Goal: Information Seeking & Learning: Learn about a topic

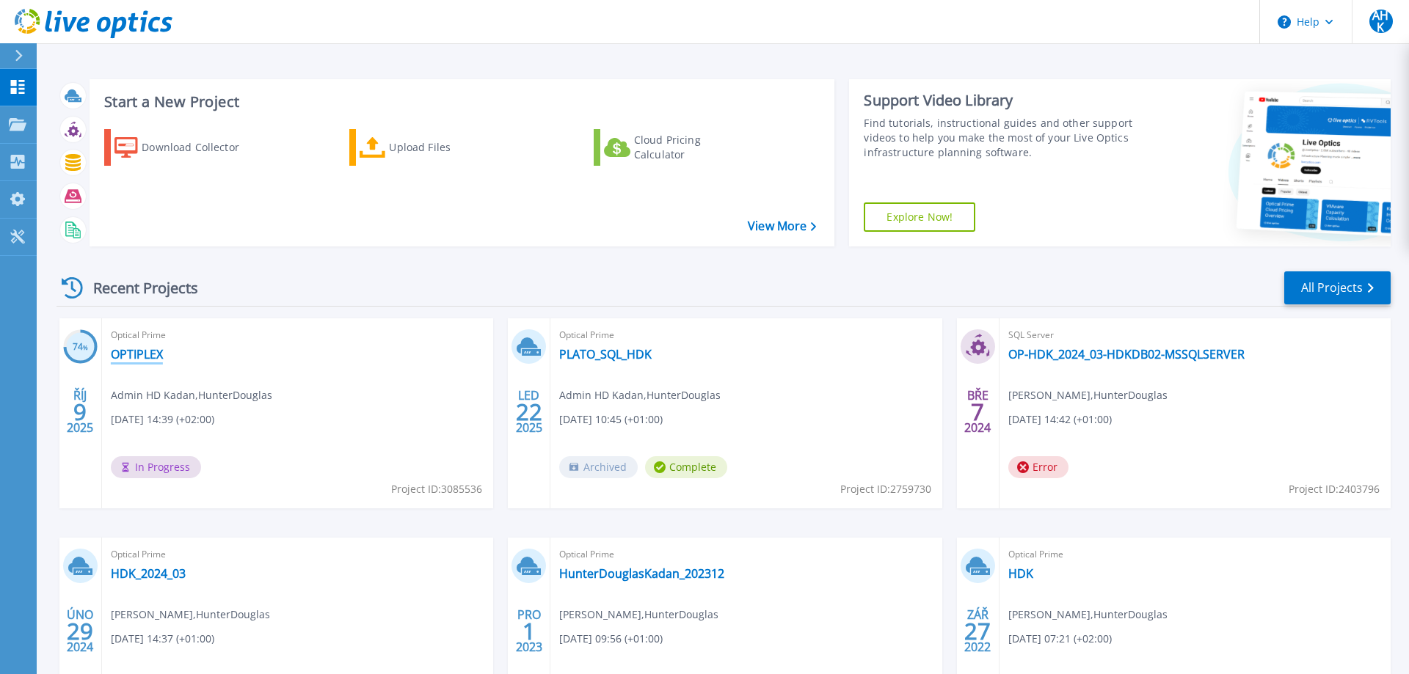
click at [133, 357] on link "OPTIPLEX" at bounding box center [137, 354] width 52 height 15
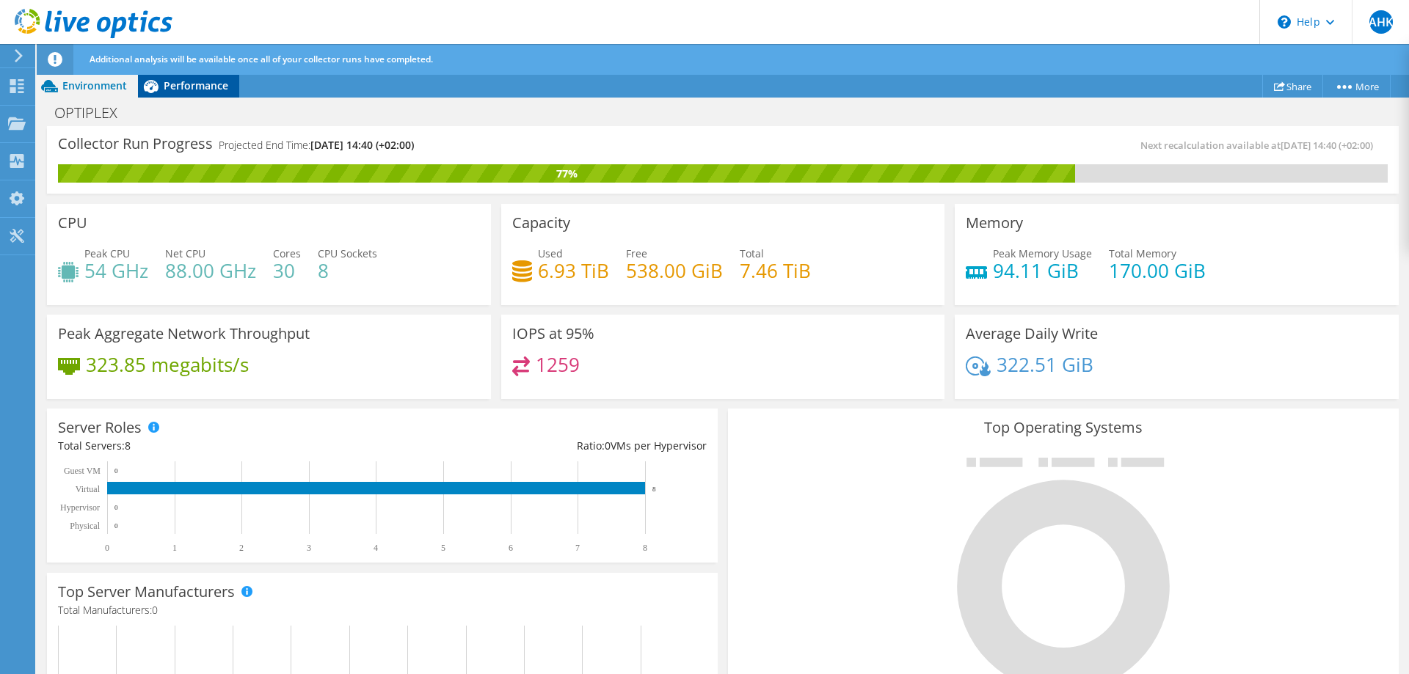
click at [198, 90] on span "Performance" at bounding box center [196, 86] width 65 height 14
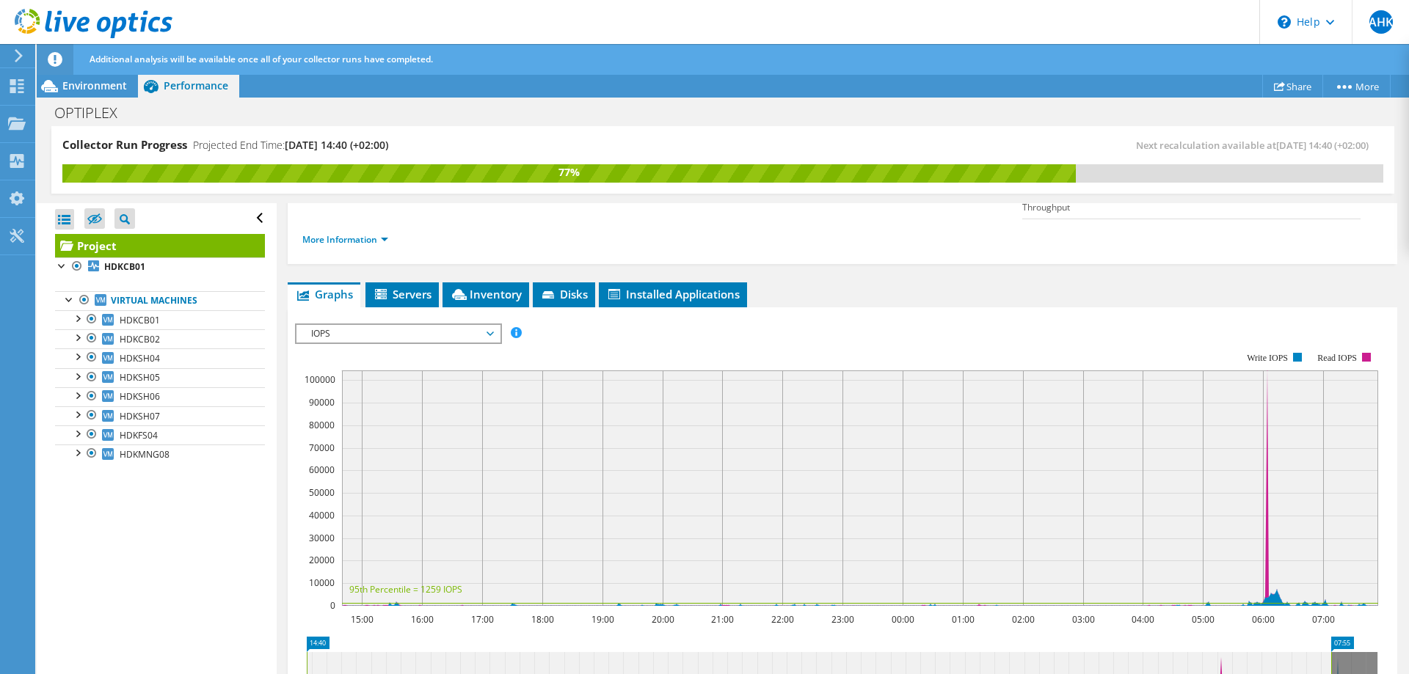
scroll to position [212, 0]
click at [394, 286] on span "Servers" at bounding box center [402, 293] width 59 height 15
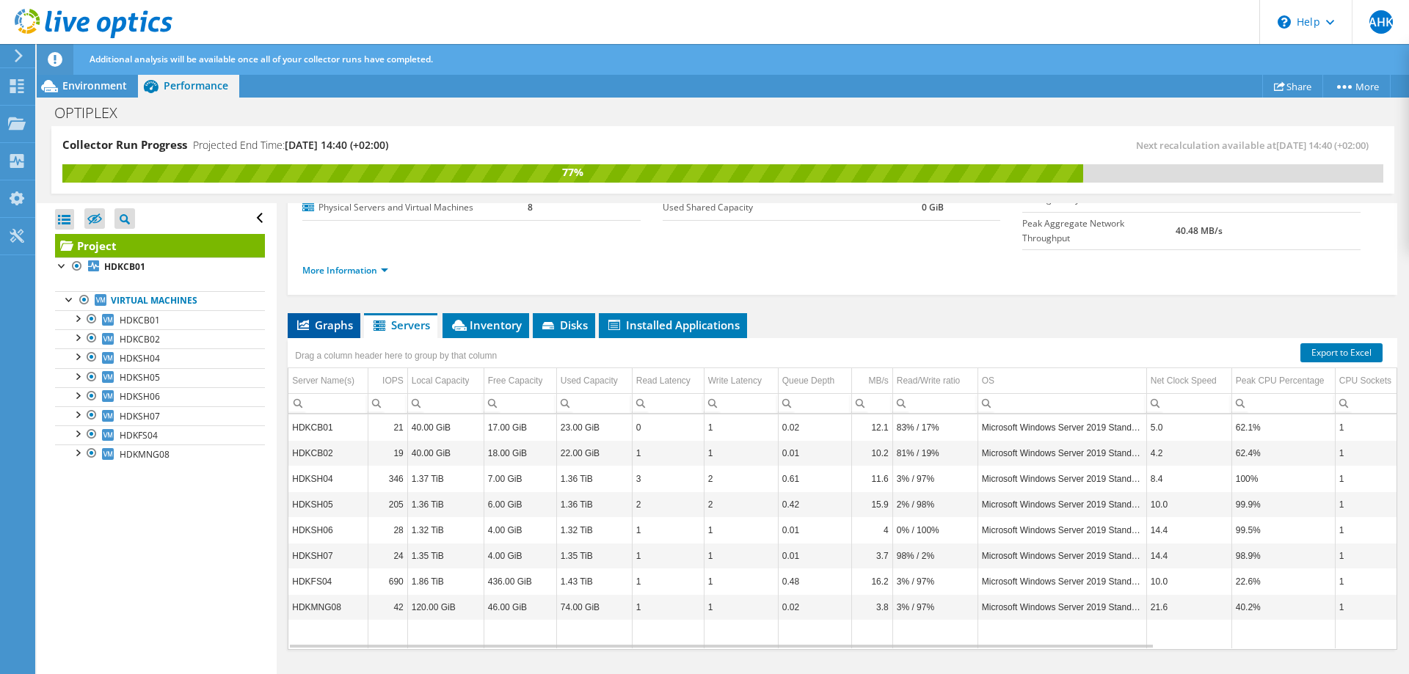
click at [326, 318] on span "Graphs" at bounding box center [324, 325] width 58 height 15
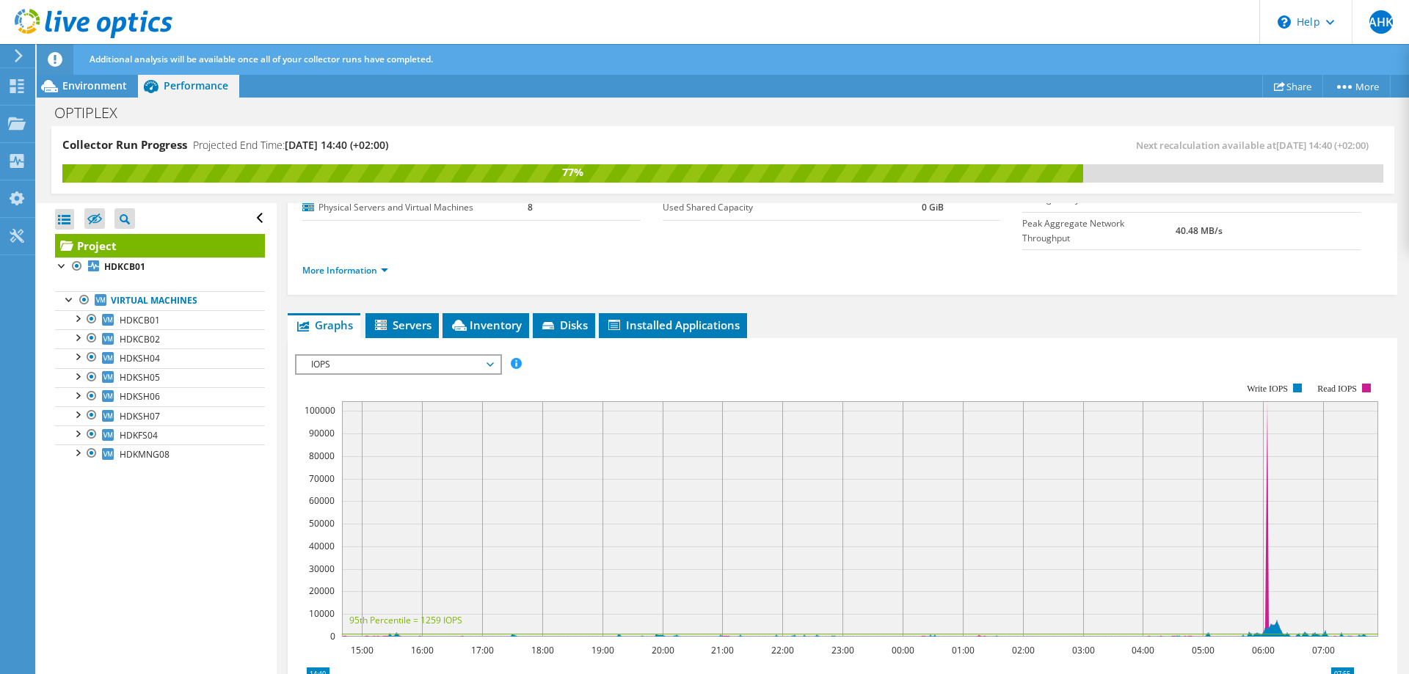
click at [387, 356] on span "IOPS" at bounding box center [398, 365] width 189 height 18
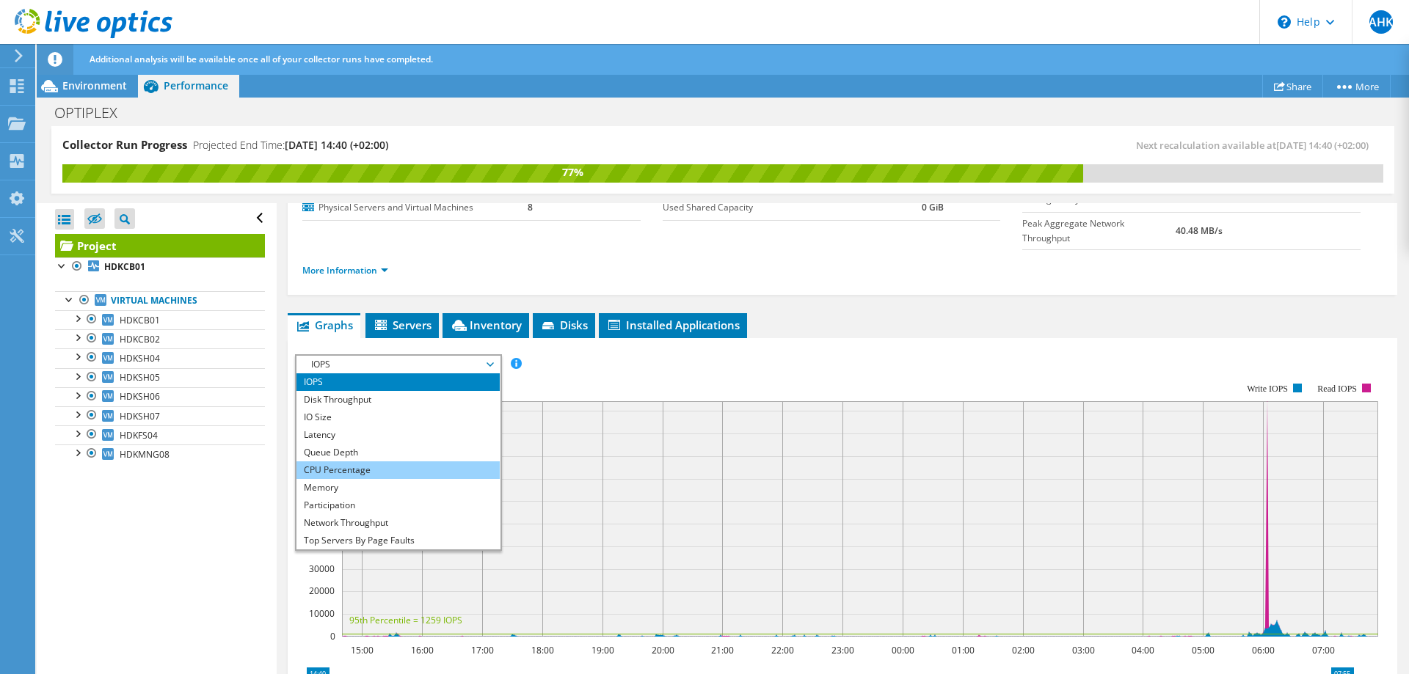
click at [374, 462] on li "CPU Percentage" at bounding box center [397, 471] width 203 height 18
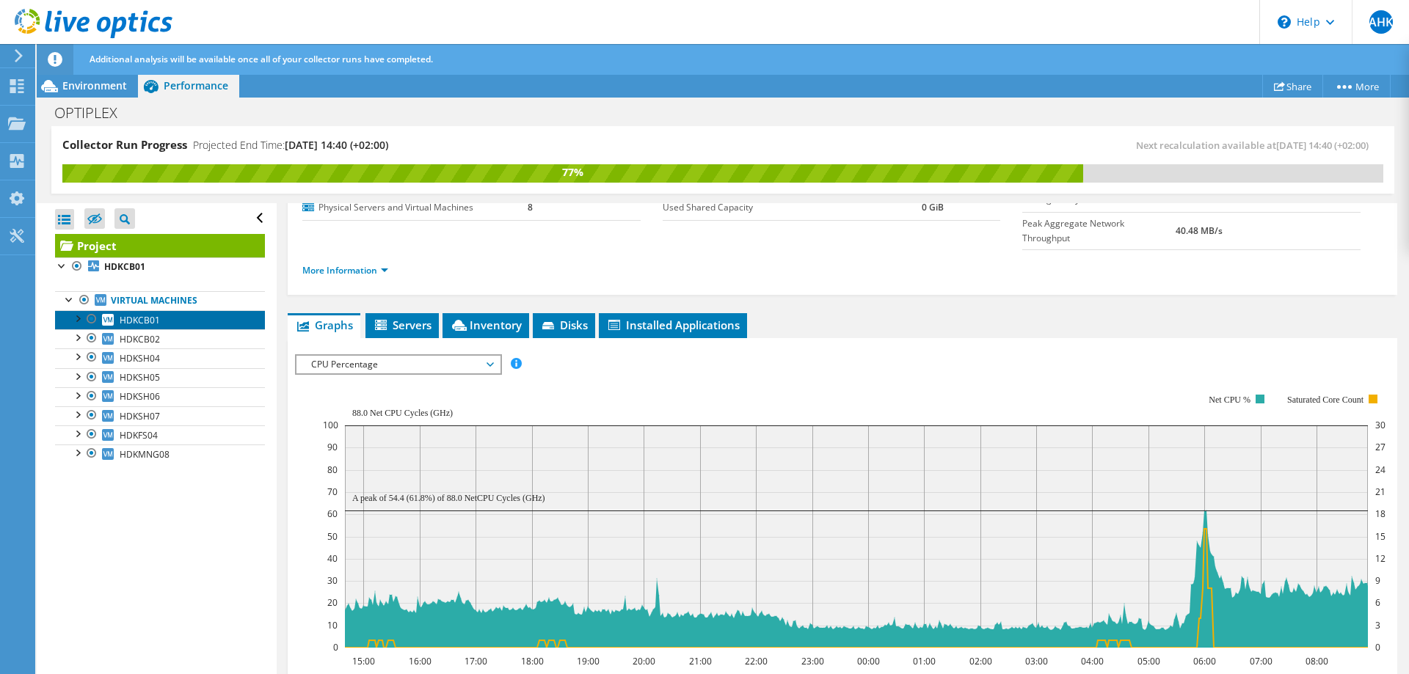
click at [165, 324] on link "HDKCB01" at bounding box center [160, 319] width 210 height 19
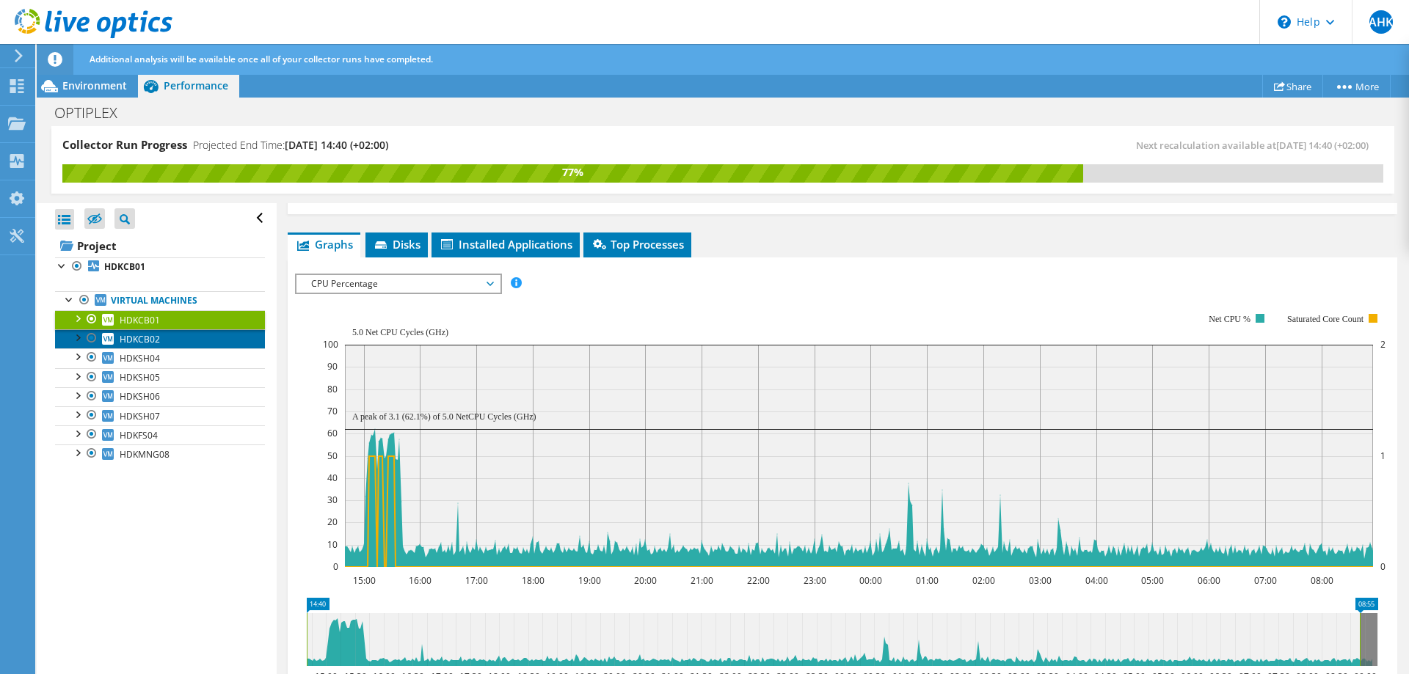
click at [168, 337] on link "HDKCB02" at bounding box center [160, 338] width 210 height 19
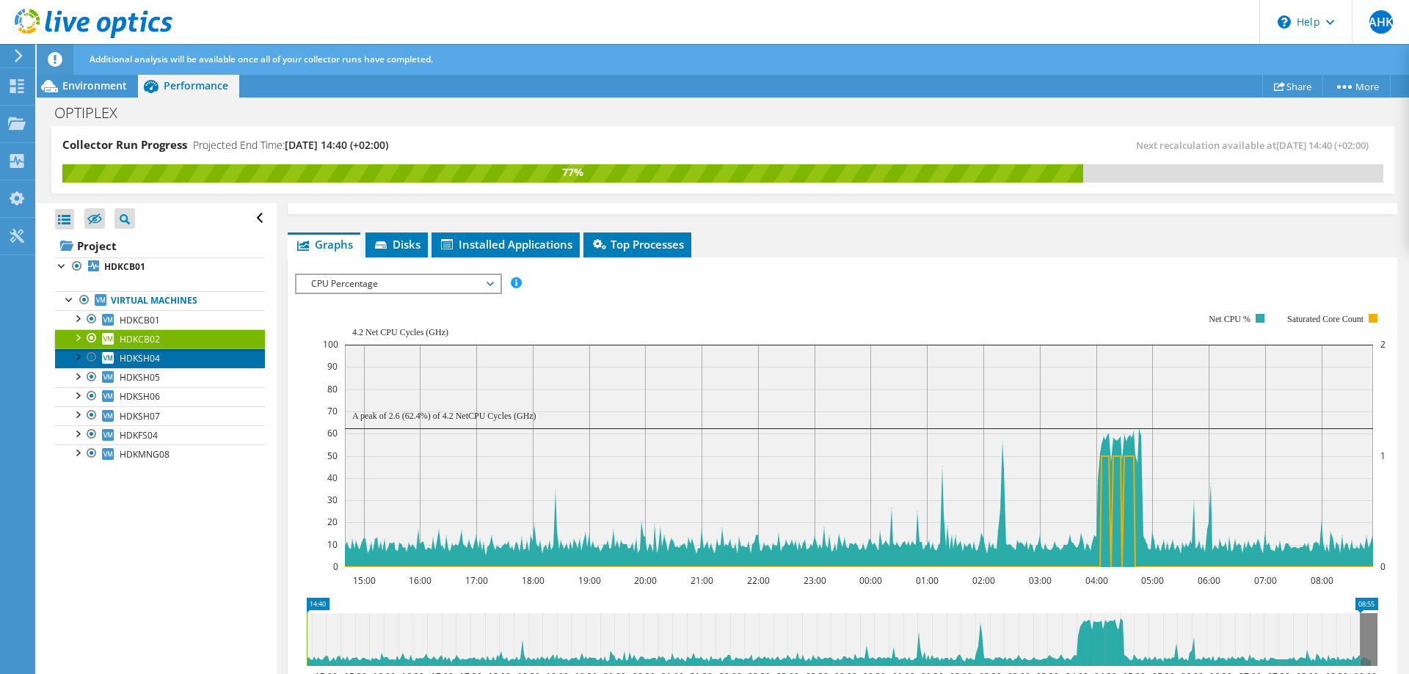
click at [172, 357] on link "HDKSH04" at bounding box center [160, 358] width 210 height 19
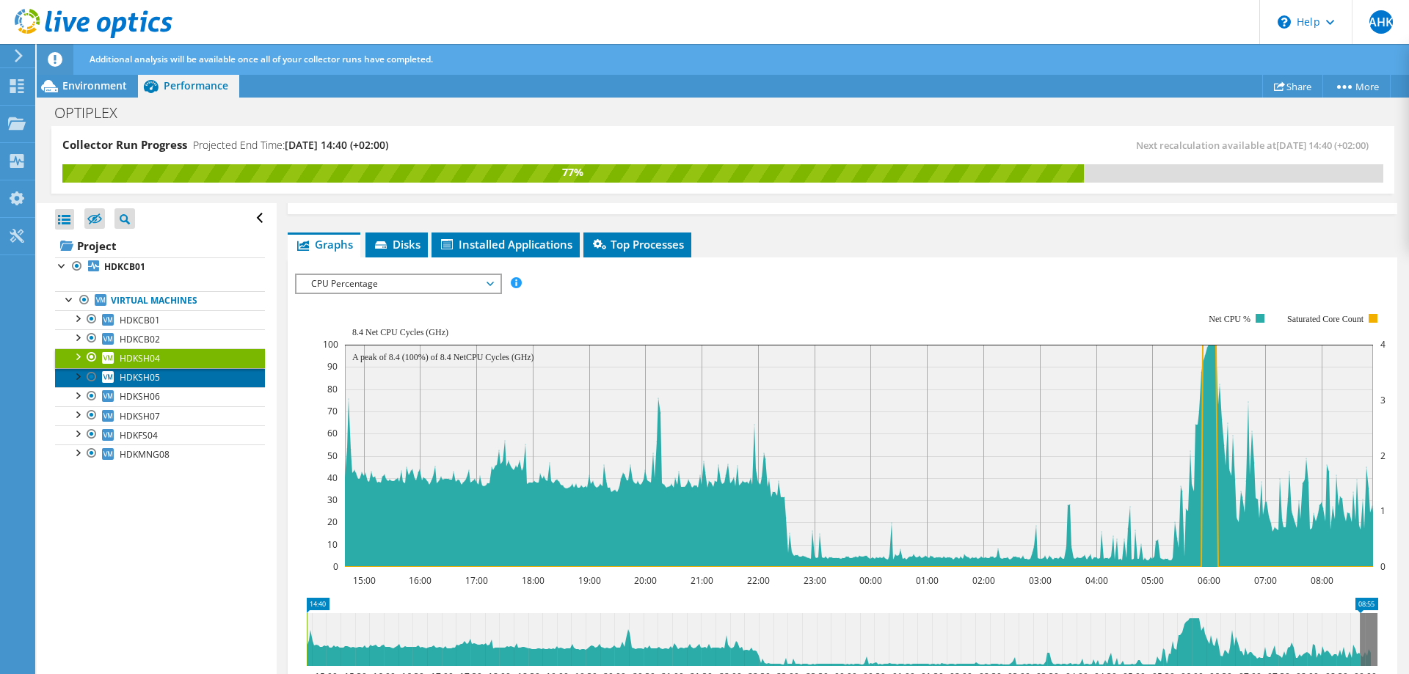
click at [162, 379] on link "HDKSH05" at bounding box center [160, 377] width 210 height 19
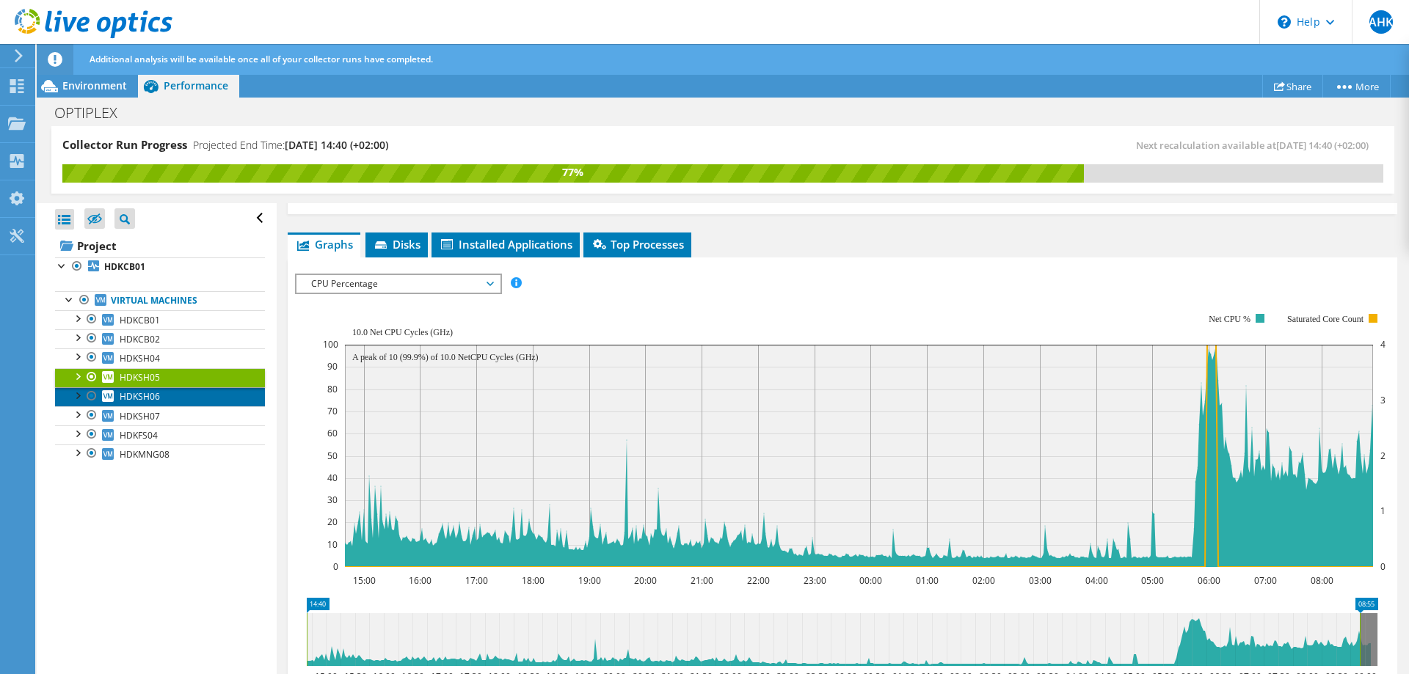
click at [164, 396] on link "HDKSH06" at bounding box center [160, 396] width 210 height 19
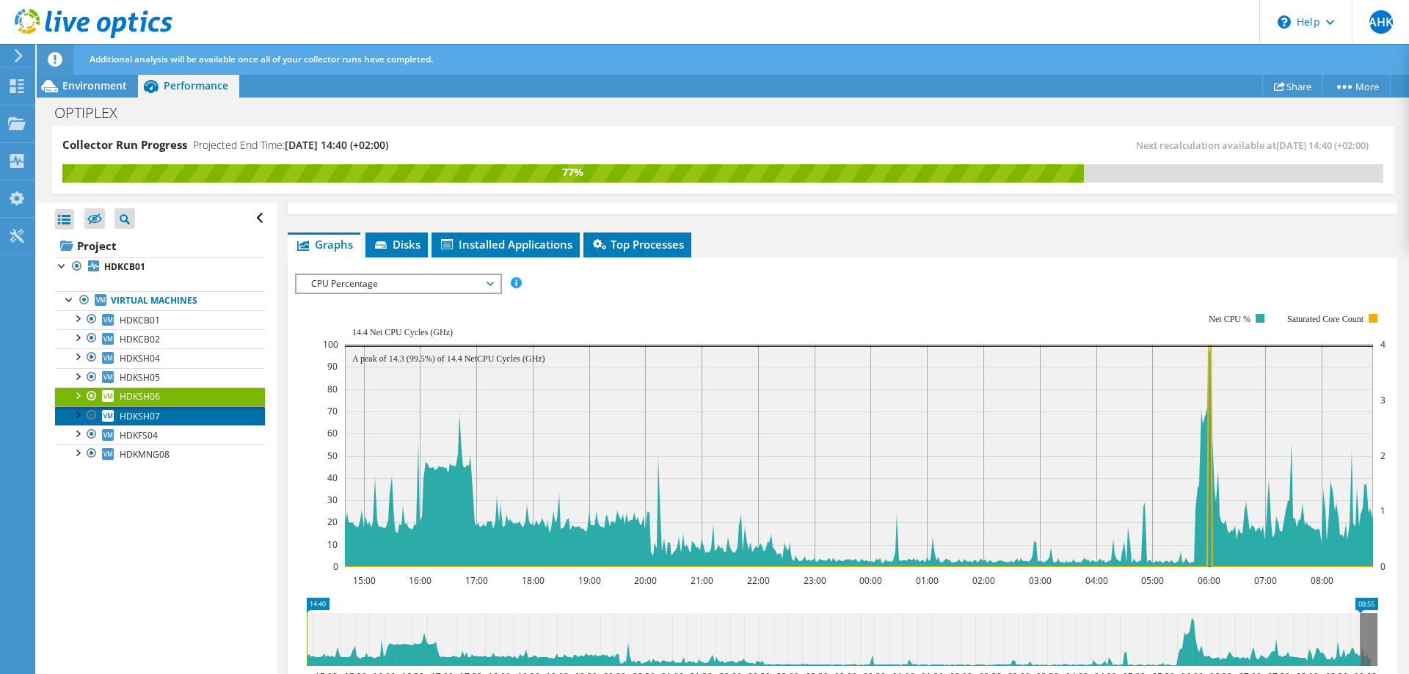
click at [172, 414] on link "HDKSH07" at bounding box center [160, 416] width 210 height 19
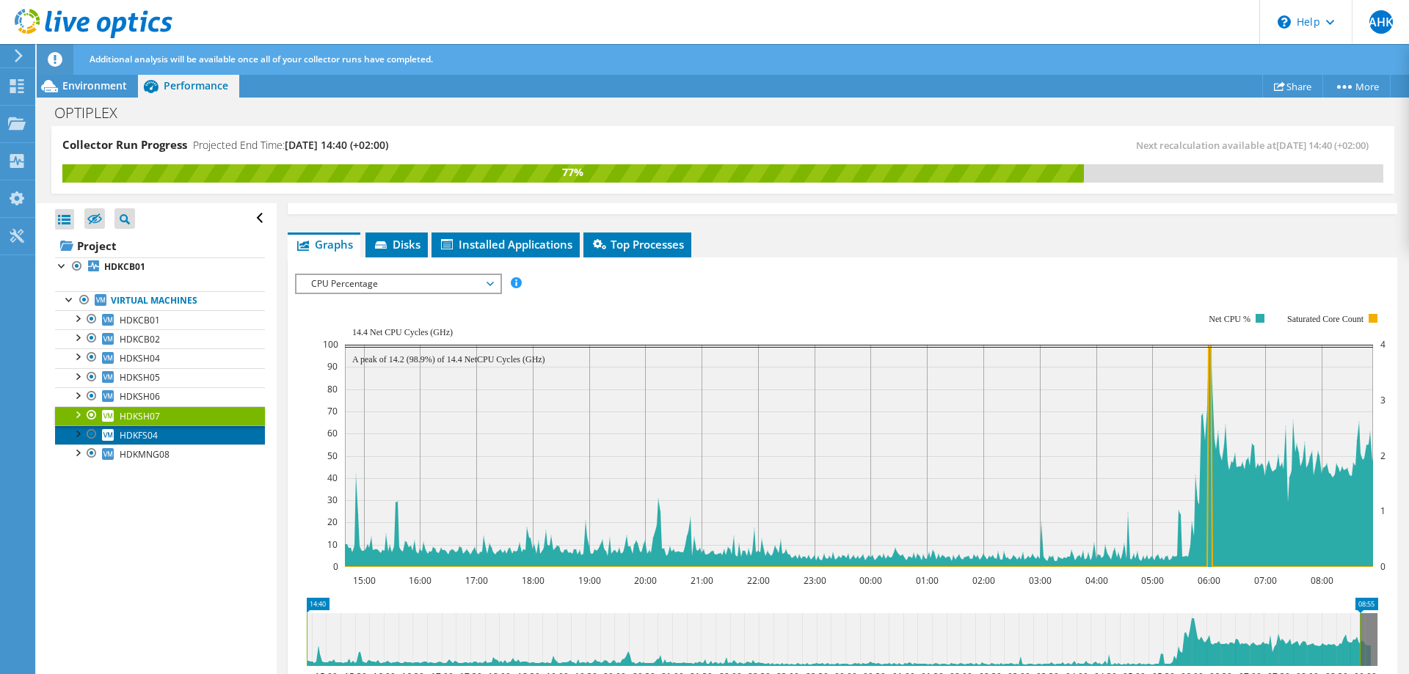
click at [172, 429] on link "HDKFS04" at bounding box center [160, 435] width 210 height 19
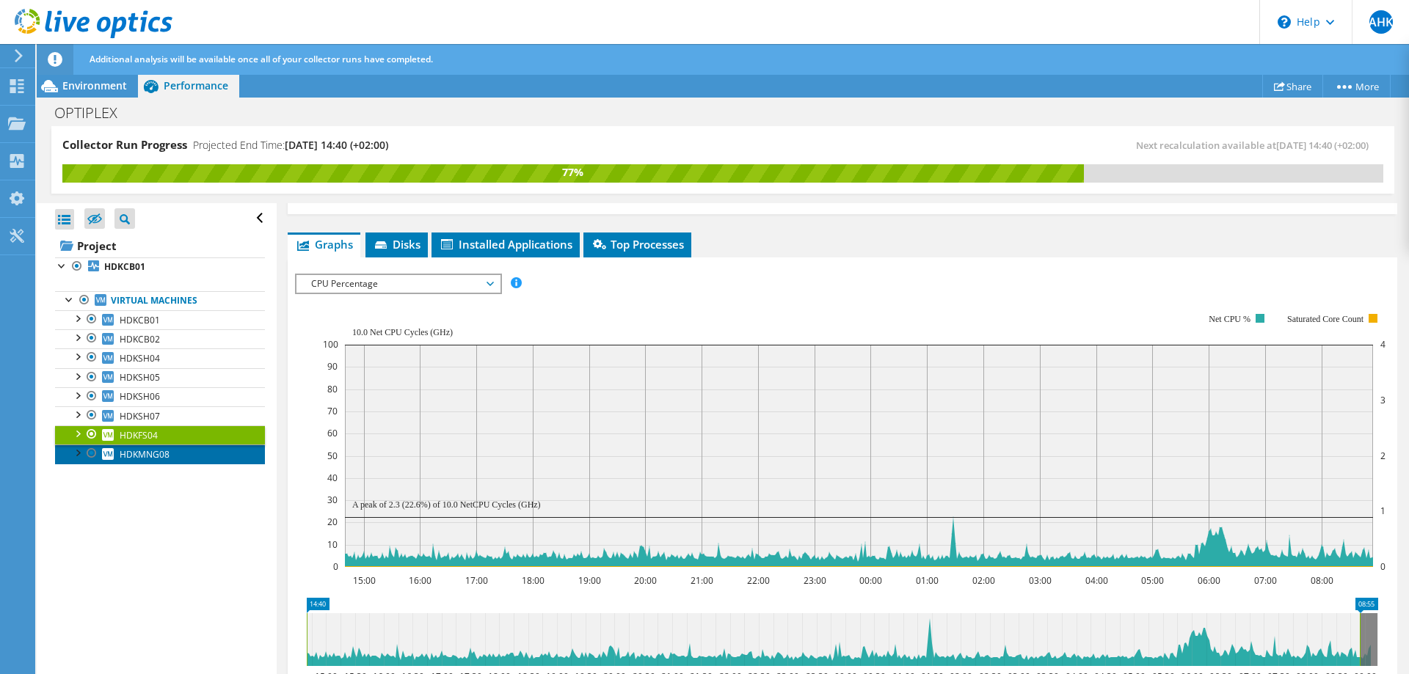
click at [170, 451] on link "HDKMNG08" at bounding box center [160, 454] width 210 height 19
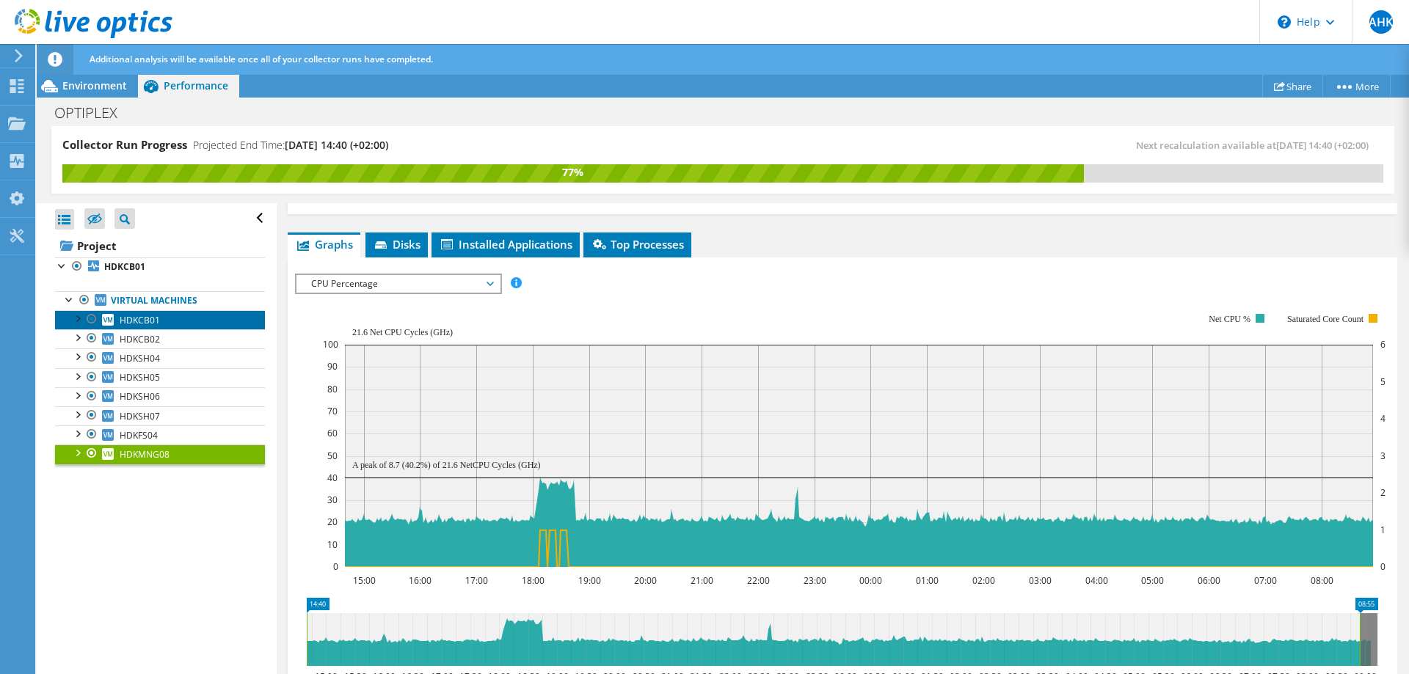
click at [169, 321] on link "HDKCB01" at bounding box center [160, 319] width 210 height 19
